Goal: Task Accomplishment & Management: Complete application form

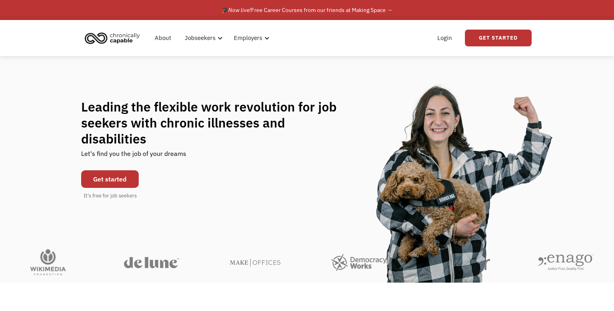
click at [110, 170] on link "Get started" at bounding box center [110, 179] width 58 height 18
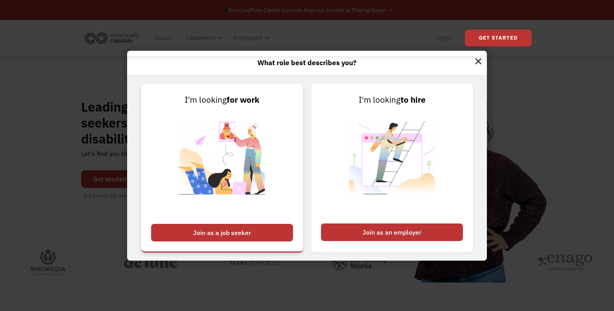
click at [230, 235] on div "Join as a job seeker" at bounding box center [222, 233] width 142 height 18
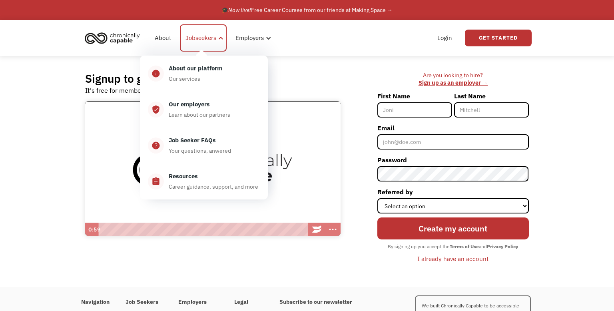
click at [218, 39] on div at bounding box center [221, 38] width 6 height 6
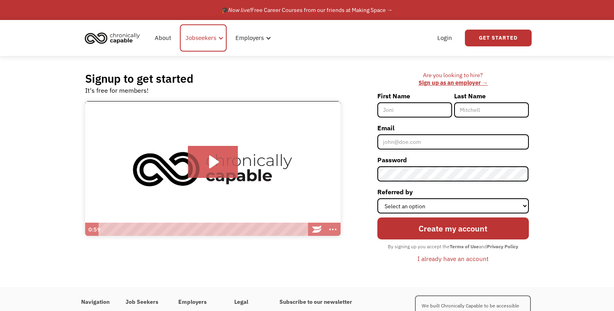
click at [218, 39] on div at bounding box center [221, 38] width 6 height 6
